Goal: Find specific page/section: Find specific page/section

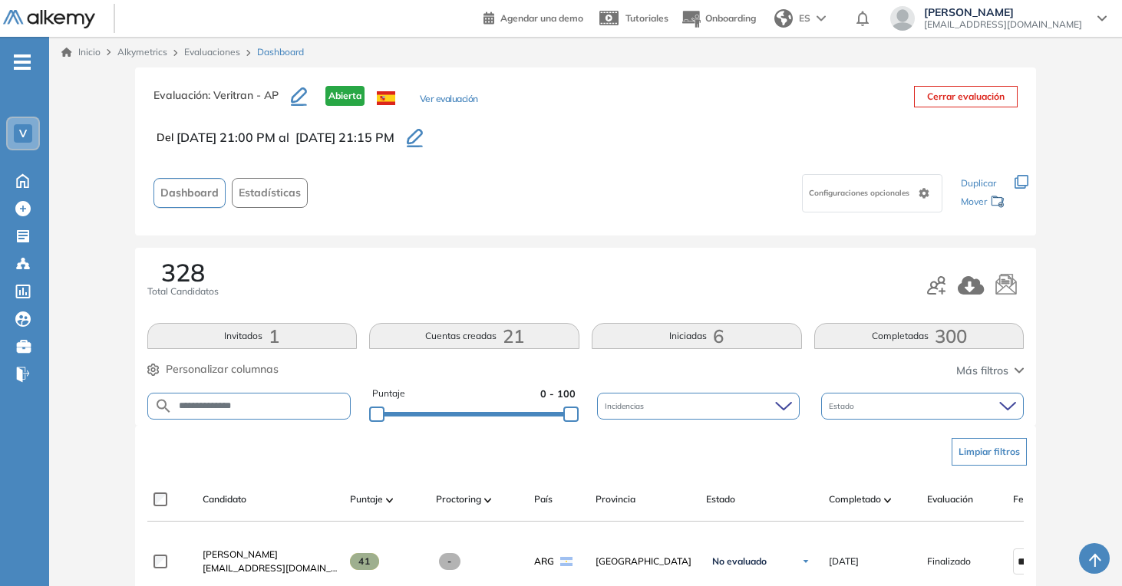
scroll to position [230, 0]
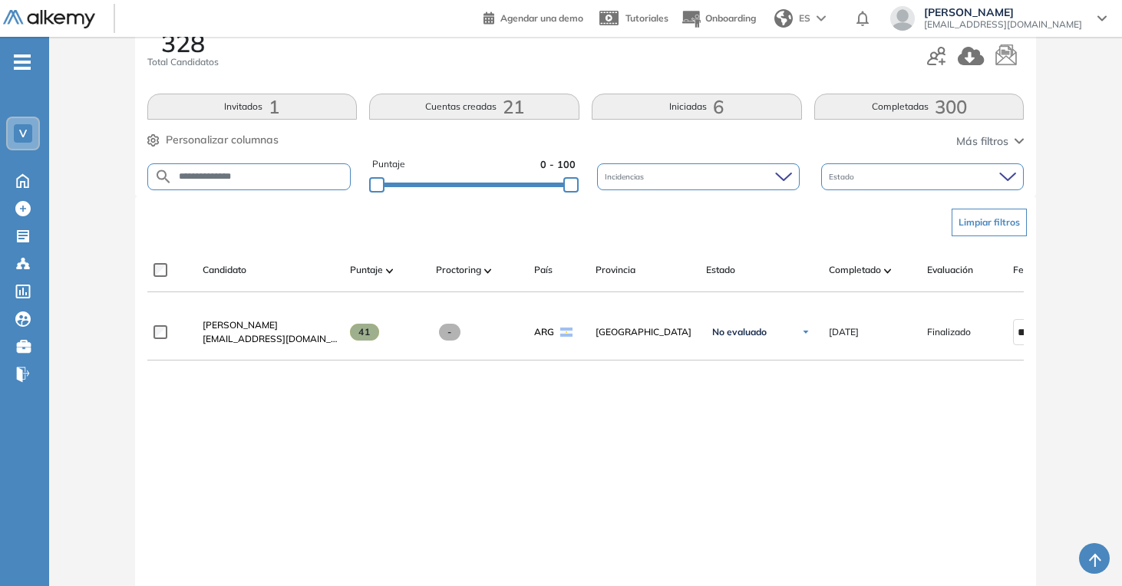
click at [229, 182] on input "**********" at bounding box center [262, 177] width 178 height 12
type input "********"
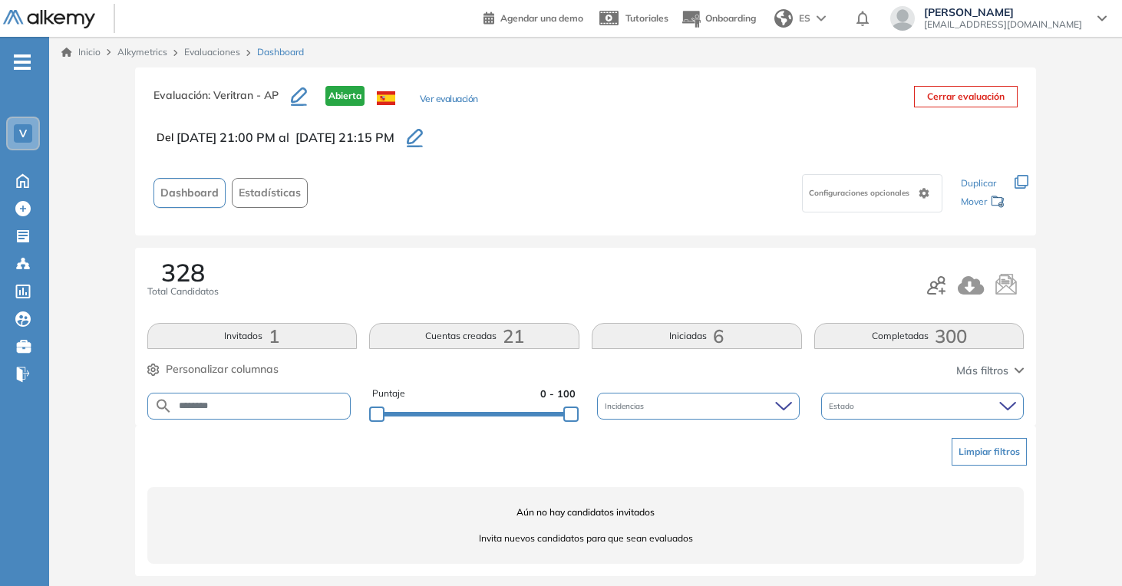
click at [232, 52] on link "Evaluaciones" at bounding box center [212, 52] width 56 height 12
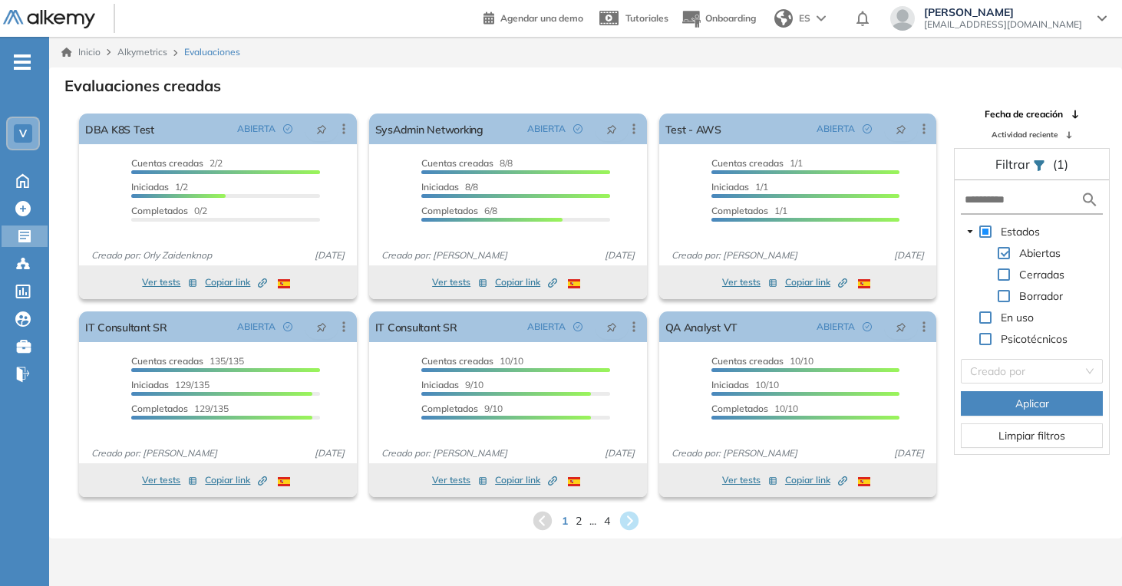
click at [595, 524] on span "..." at bounding box center [593, 522] width 7 height 16
click at [581, 524] on span "2" at bounding box center [578, 521] width 7 height 18
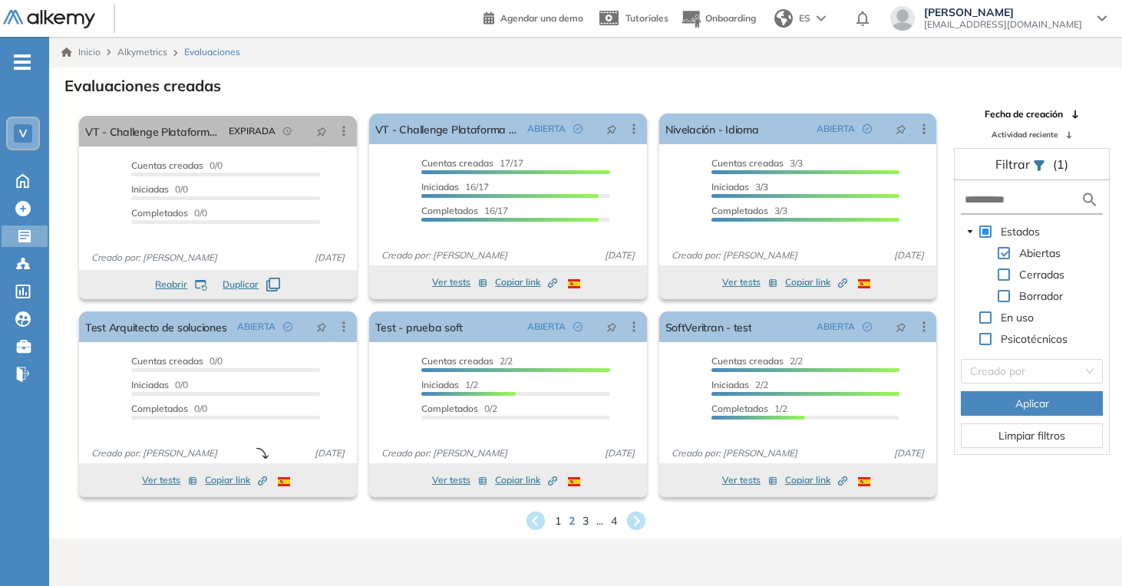
click at [583, 524] on span "3" at bounding box center [586, 522] width 6 height 16
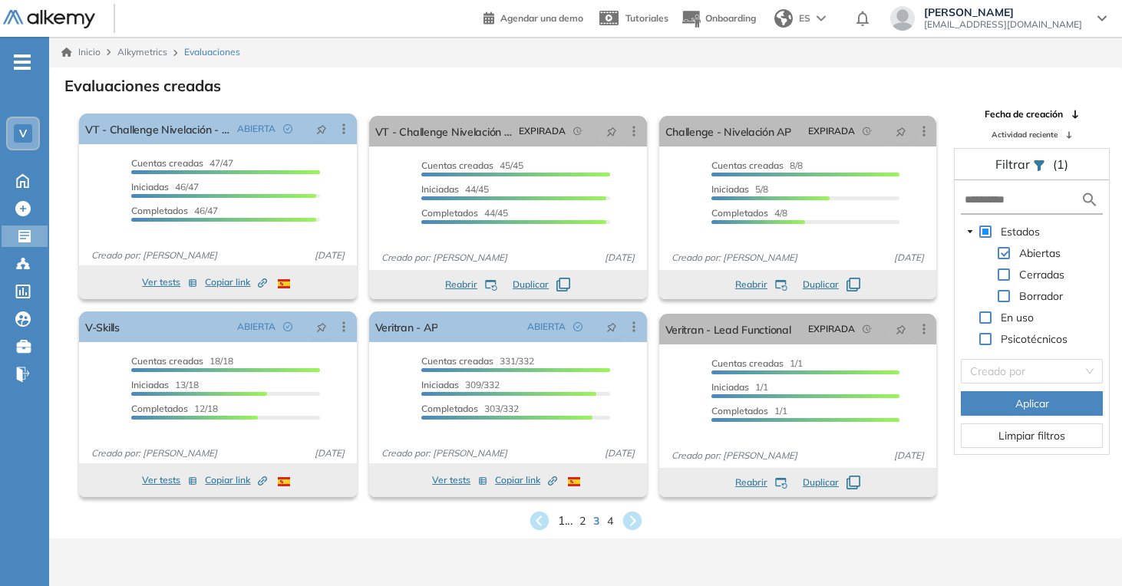
click at [562, 526] on span "1 ..." at bounding box center [565, 521] width 15 height 18
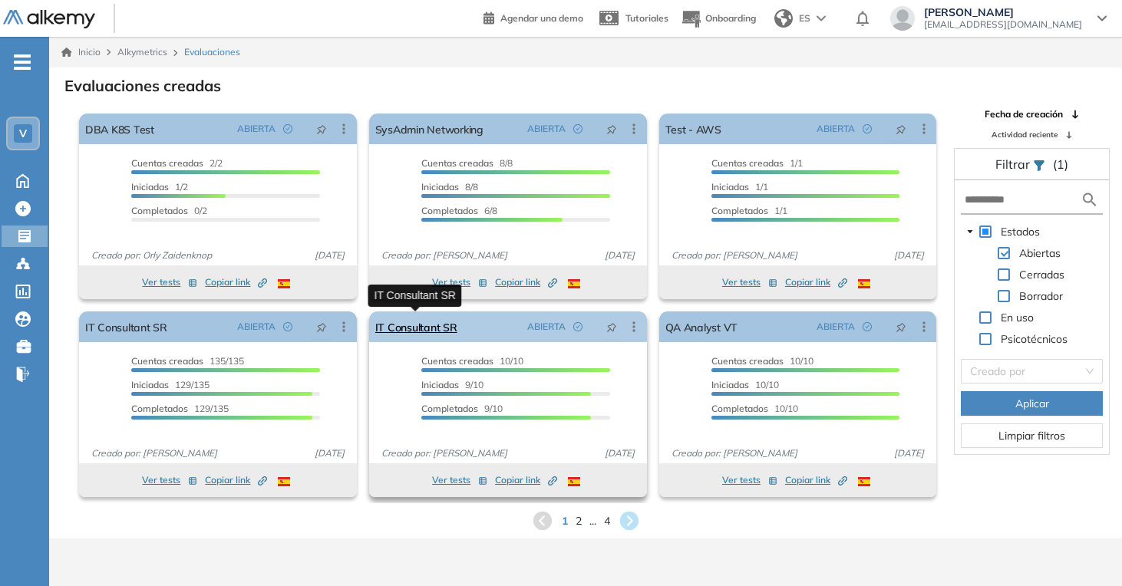
click at [421, 323] on link "IT Consultant SR" at bounding box center [416, 327] width 82 height 31
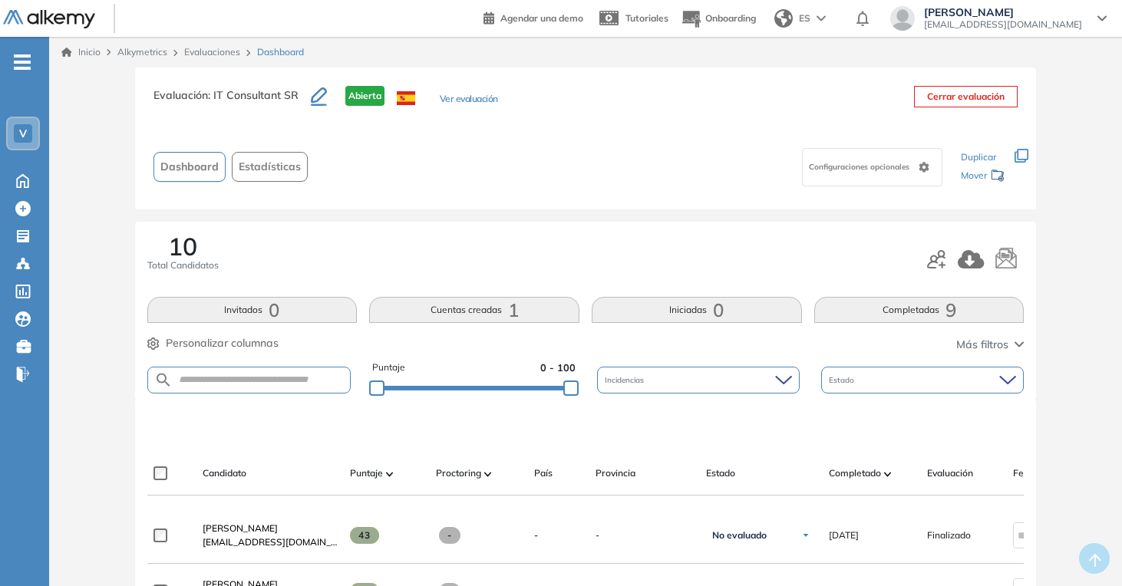
click at [286, 372] on form at bounding box center [249, 380] width 204 height 27
click at [282, 381] on input "text" at bounding box center [262, 381] width 178 height 12
type input "********"
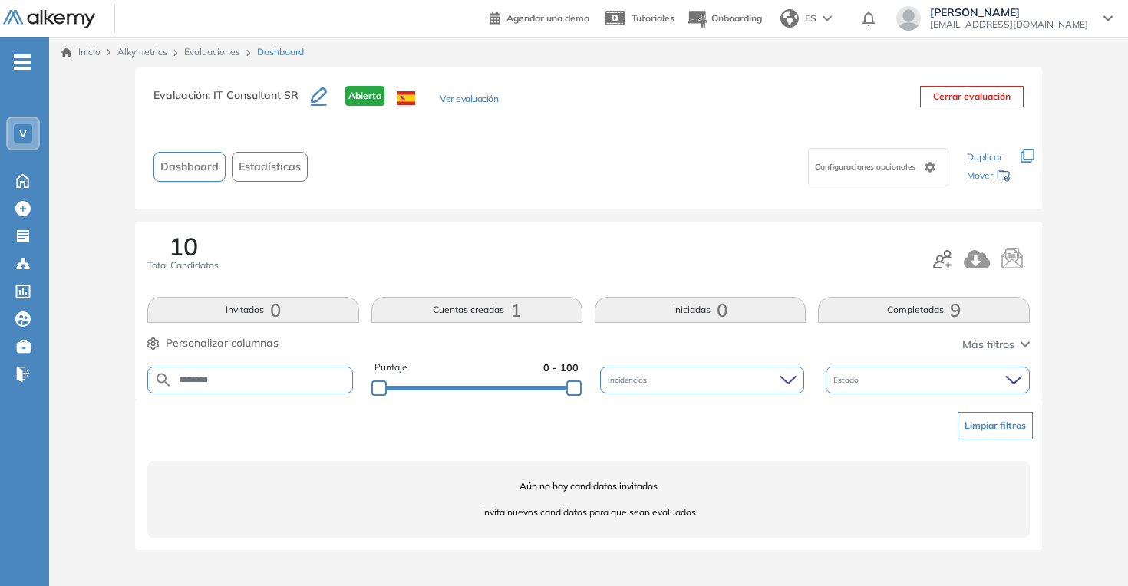
click at [240, 68] on div "Evaluación : IT Consultant SR Abierta Ver evaluación Cerrar evaluación Dashboar…" at bounding box center [588, 139] width 907 height 142
click at [230, 58] on div "Inicio Alkymetrics Evaluaciones Dashboard" at bounding box center [588, 52] width 1079 height 31
click at [230, 58] on div "Evaluaciones" at bounding box center [214, 52] width 73 height 14
click at [224, 53] on link "Evaluaciones" at bounding box center [212, 52] width 56 height 12
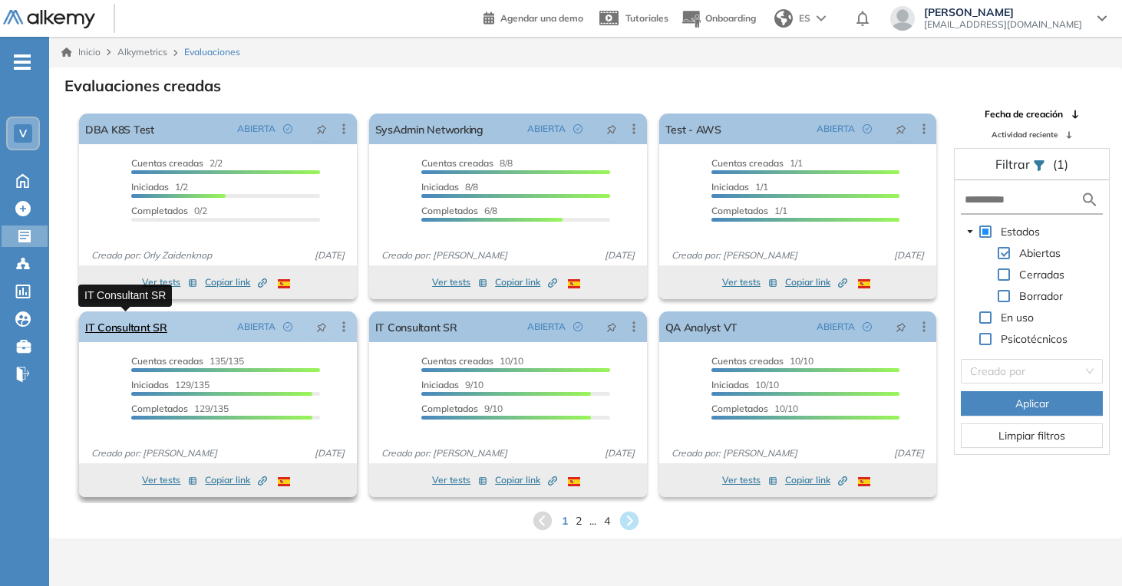
click at [130, 326] on link "IT Consultant SR" at bounding box center [126, 327] width 82 height 31
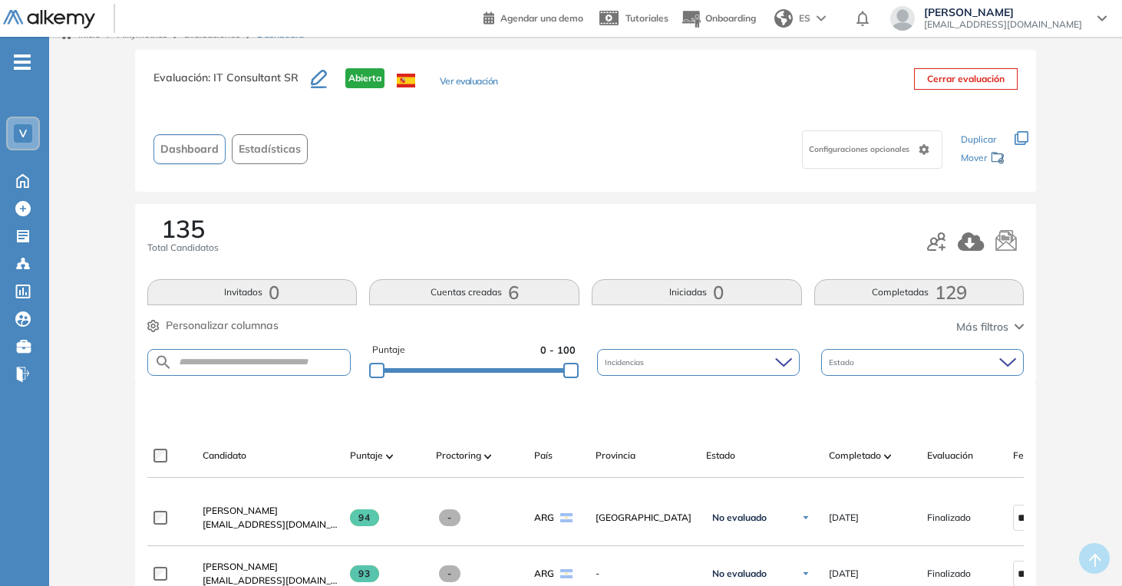
scroll to position [22, 0]
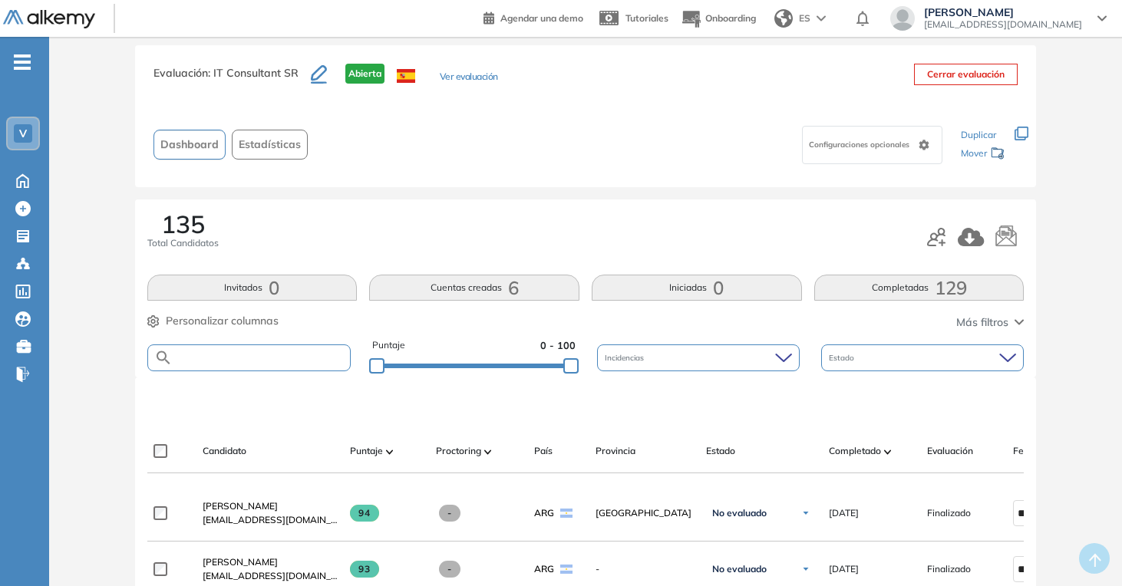
click at [289, 357] on input "text" at bounding box center [262, 358] width 178 height 12
type input "*"
type input "********"
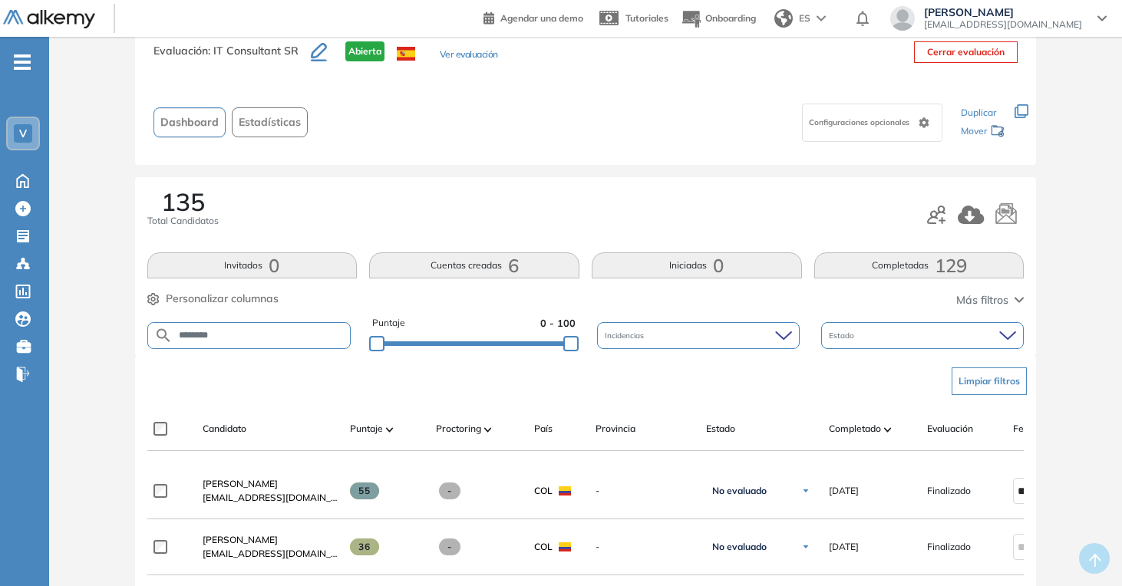
scroll to position [64, 0]
